Goal: Information Seeking & Learning: Learn about a topic

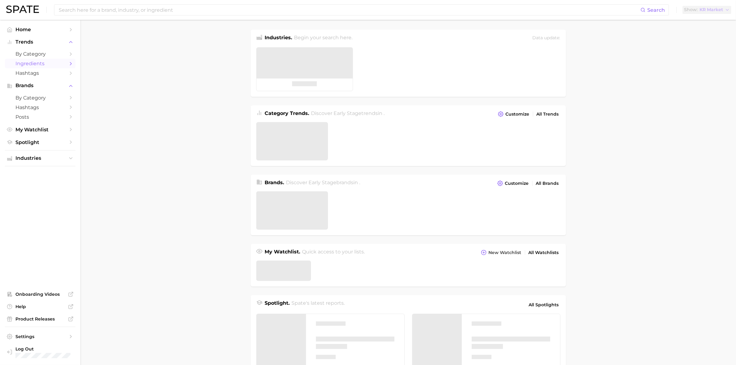
click at [39, 63] on span "Ingredients" at bounding box center [39, 64] width 49 height 6
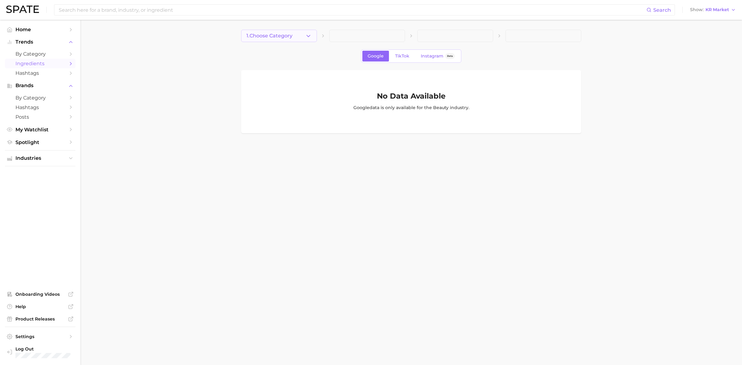
click at [278, 32] on button "1. Choose Category" at bounding box center [279, 36] width 76 height 12
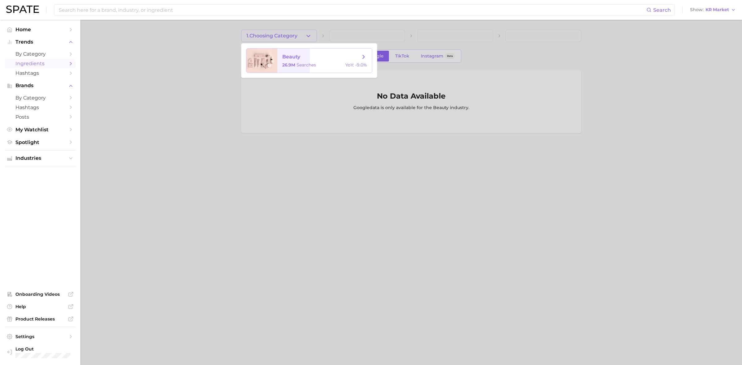
click at [290, 57] on span "beauty" at bounding box center [291, 57] width 18 height 6
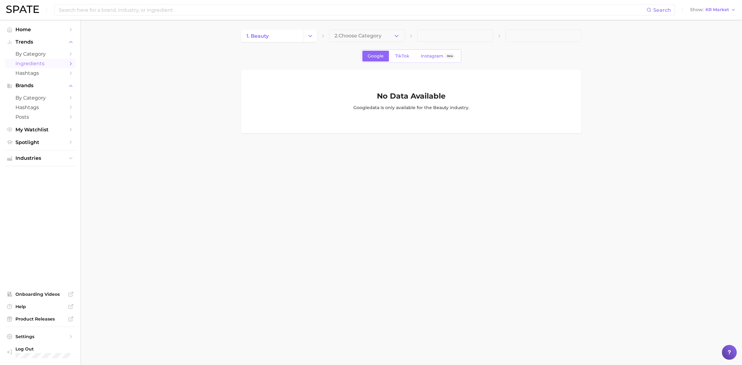
click at [376, 36] on span "2. Choose Category" at bounding box center [357, 36] width 47 height 6
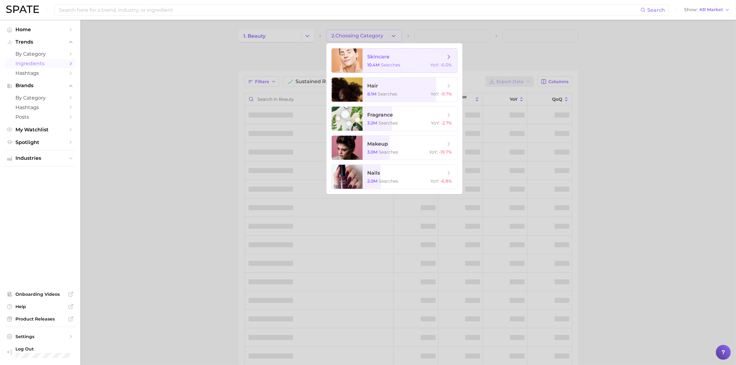
click at [414, 59] on span "skincare" at bounding box center [406, 56] width 78 height 7
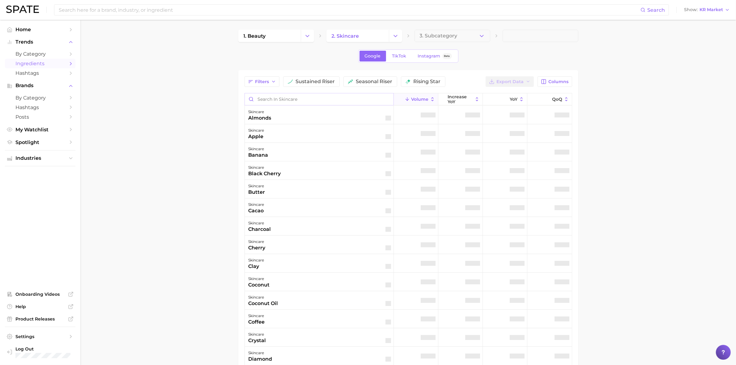
click at [286, 104] on input "Search in skincare" at bounding box center [319, 99] width 149 height 12
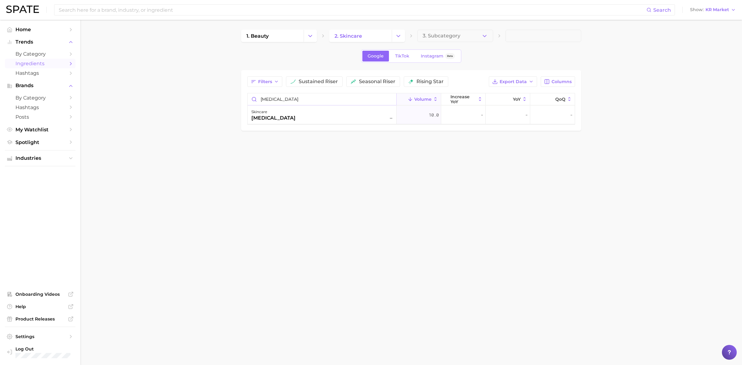
type input "[MEDICAL_DATA]"
click at [433, 118] on span "10.0" at bounding box center [434, 114] width 10 height 7
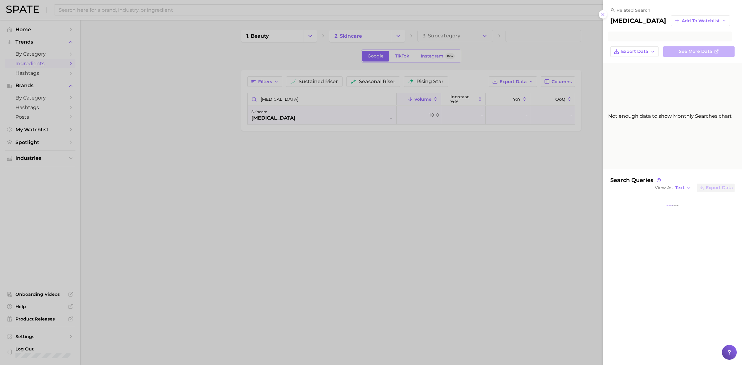
click at [421, 154] on div at bounding box center [371, 182] width 742 height 365
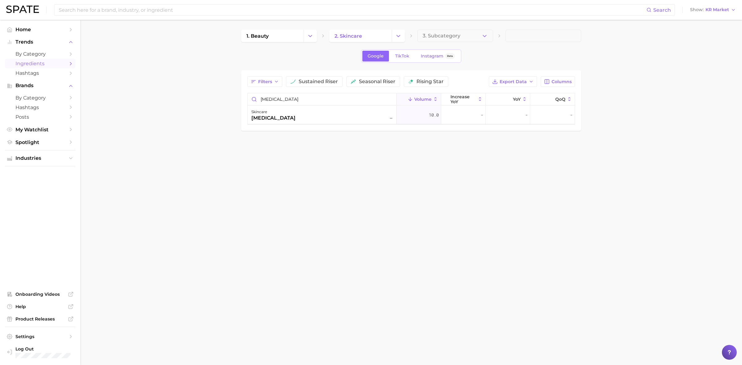
click at [726, 4] on div "Search Show KR Market" at bounding box center [370, 10] width 729 height 20
click at [720, 11] on span "KR Market" at bounding box center [716, 9] width 23 height 3
click at [705, 74] on span "Global" at bounding box center [698, 75] width 14 height 5
click at [413, 161] on main "1. beauty 2. skincare 3. Subcategory Overview Google TikTok Instagram Beta Filt…" at bounding box center [410, 91] width 661 height 142
click at [326, 110] on div "skincare [MEDICAL_DATA]" at bounding box center [322, 115] width 142 height 14
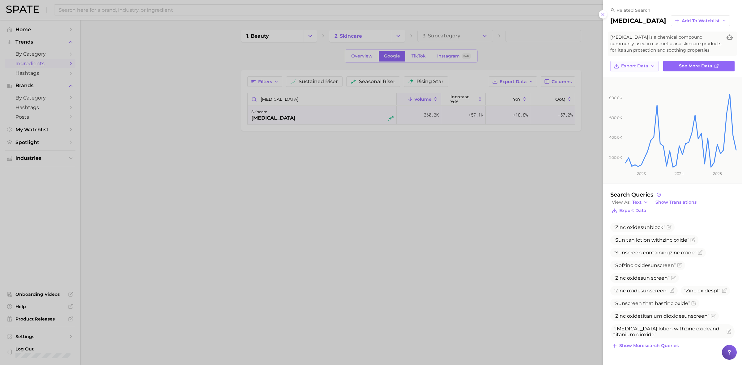
click at [641, 67] on span "Export Data" at bounding box center [634, 65] width 27 height 5
click at [638, 86] on span "Time Series Image" at bounding box center [641, 88] width 41 height 5
click at [636, 62] on button "Export Data" at bounding box center [634, 66] width 48 height 11
click at [728, 90] on rect at bounding box center [680, 123] width 112 height 90
click at [629, 64] on span "Export Data" at bounding box center [634, 65] width 27 height 5
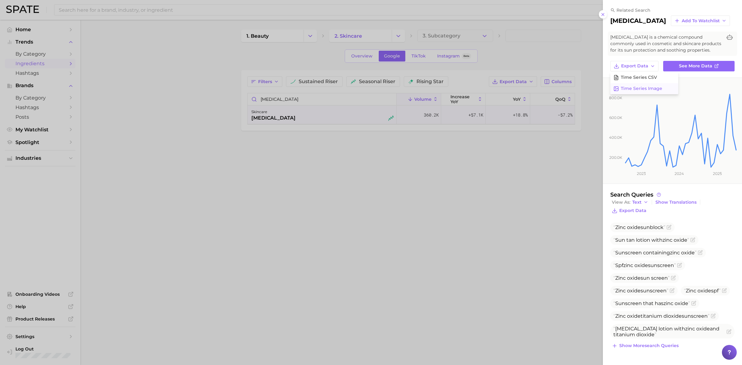
click at [634, 87] on span "Time Series Image" at bounding box center [641, 88] width 41 height 5
click at [548, 208] on div at bounding box center [371, 182] width 742 height 365
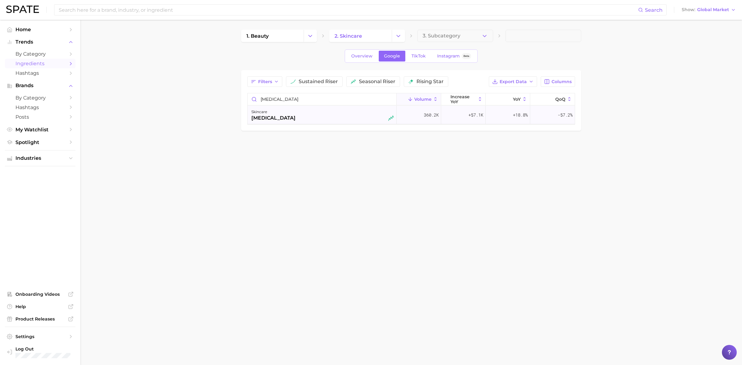
click at [361, 117] on div "skincare [MEDICAL_DATA]" at bounding box center [322, 115] width 142 height 14
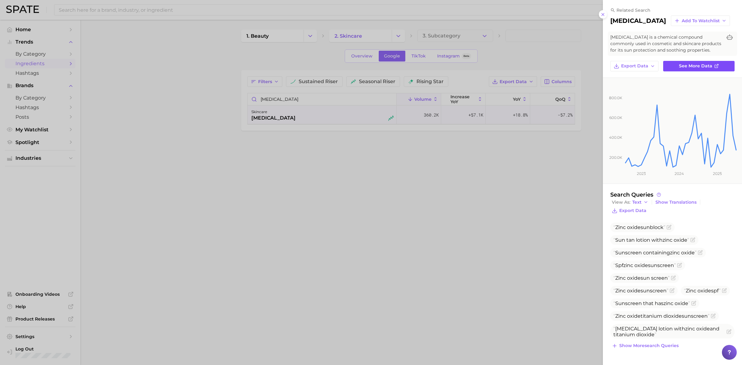
click at [714, 65] on icon at bounding box center [716, 66] width 5 height 5
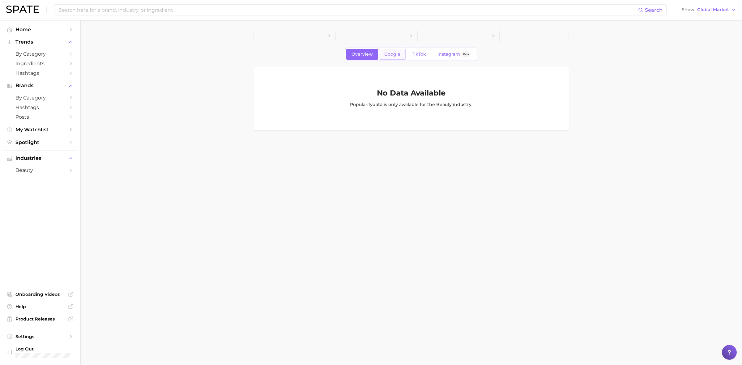
click at [396, 56] on span "Google" at bounding box center [392, 54] width 16 height 5
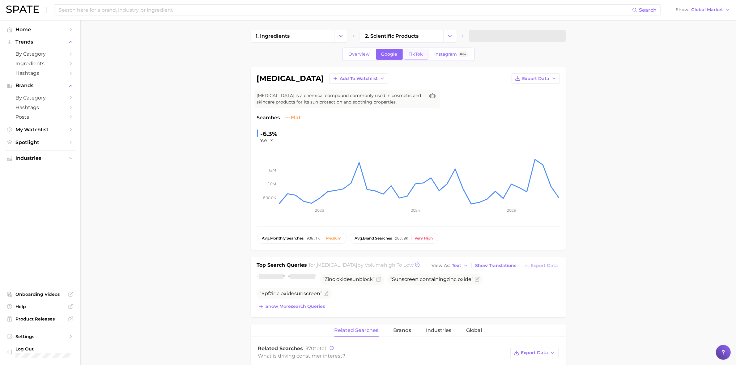
click at [422, 51] on link "TikTok" at bounding box center [416, 54] width 25 height 11
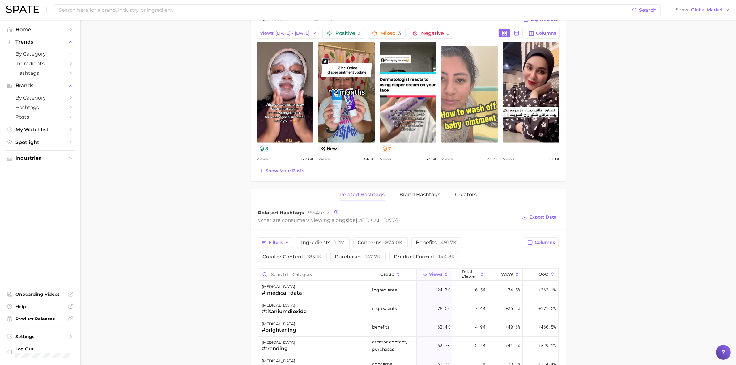
scroll to position [193, 0]
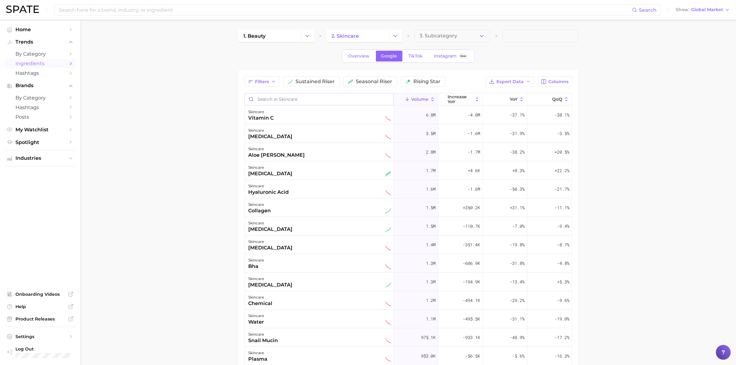
click at [269, 98] on input "Search in skincare" at bounding box center [319, 99] width 149 height 12
type input "ㅋ"
click at [263, 96] on div "Filters sustained riser seasonal riser rising star Export Data Columns Volume i…" at bounding box center [408, 267] width 328 height 382
click at [268, 101] on input "Search in skincare" at bounding box center [319, 99] width 149 height 12
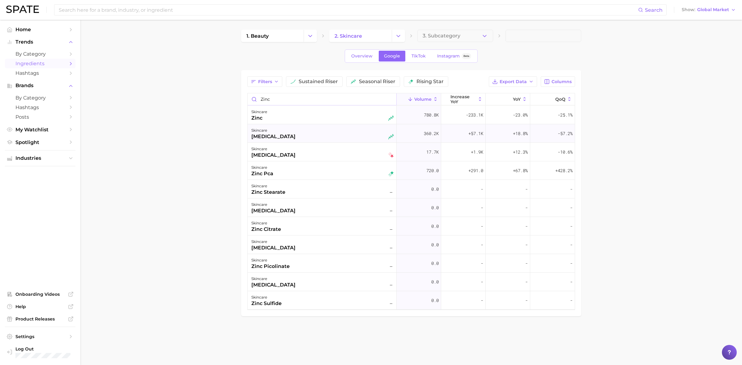
type input "zinc"
click at [375, 130] on div "skincare [MEDICAL_DATA]" at bounding box center [322, 134] width 142 height 14
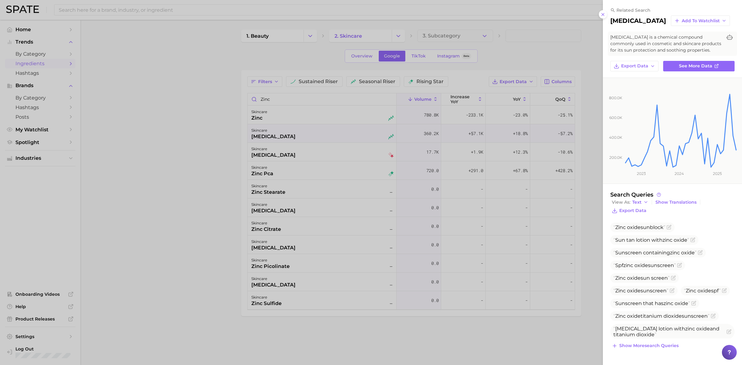
click at [379, 185] on div at bounding box center [371, 182] width 742 height 365
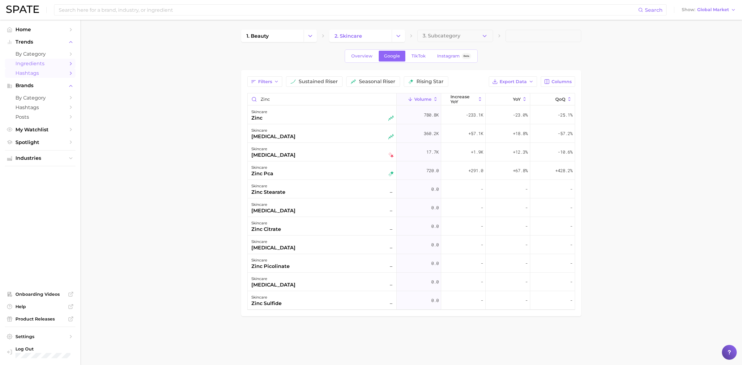
click at [39, 73] on span "Hashtags" at bounding box center [39, 73] width 49 height 6
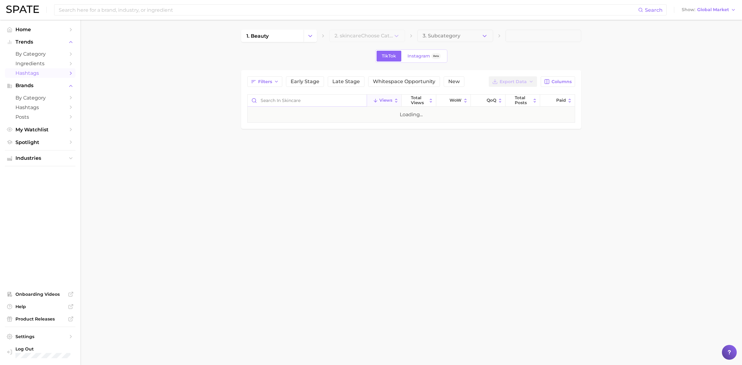
click at [305, 102] on input "Search in skincare" at bounding box center [307, 101] width 119 height 12
type input "zinc"
click at [267, 99] on input "zinc" at bounding box center [307, 101] width 119 height 12
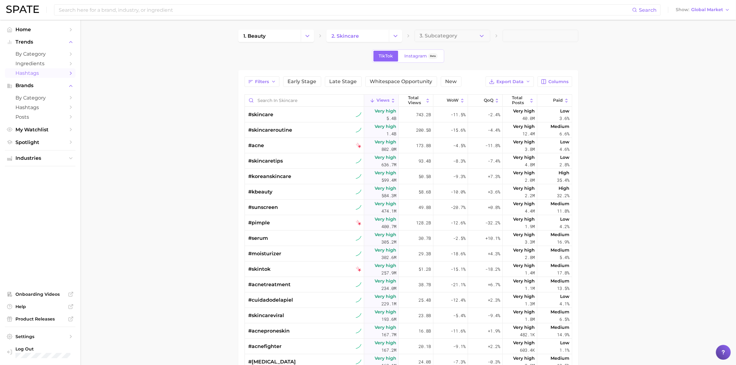
click at [143, 107] on main "1. beauty 2. skincare 3. Subcategory TikTok Instagram Beta Filters Early Stage …" at bounding box center [407, 258] width 655 height 477
